Goal: Find specific page/section: Find specific page/section

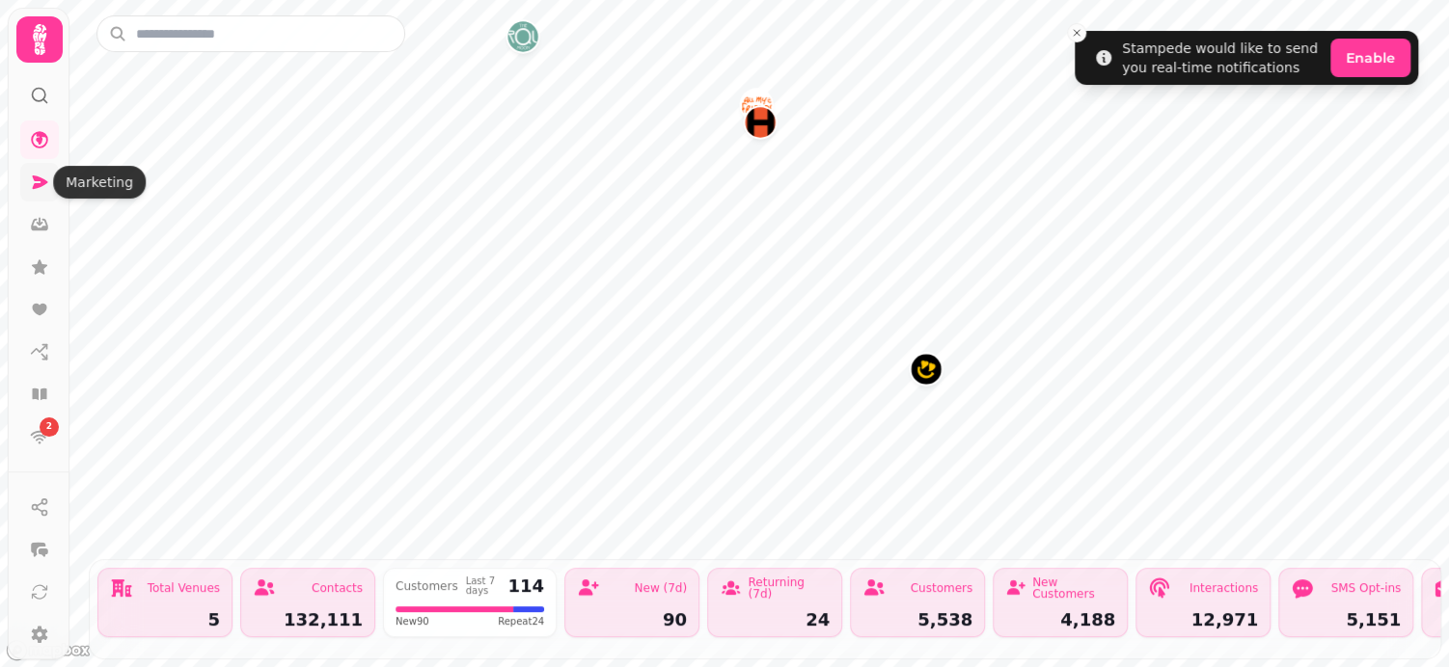
click at [44, 184] on icon at bounding box center [40, 183] width 15 height 14
